Goal: Check status: Check status

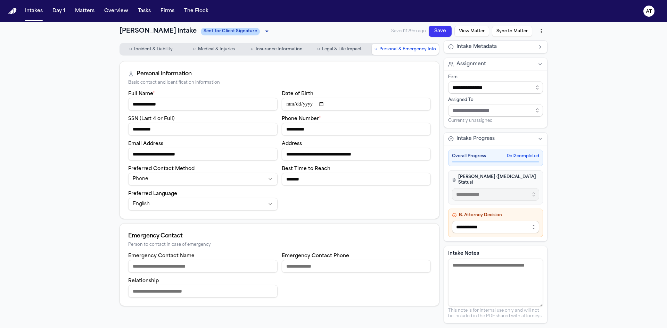
click at [482, 34] on button "View Matter" at bounding box center [472, 31] width 35 height 11
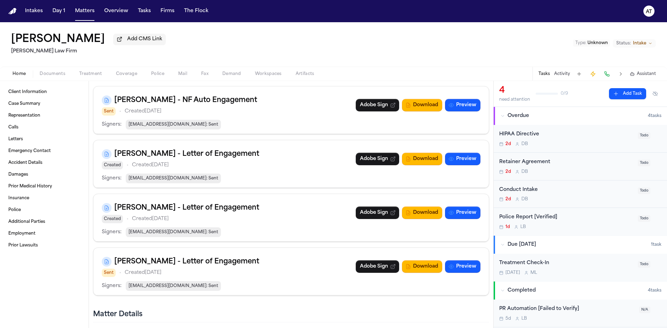
scroll to position [278, 0]
